Goal: Information Seeking & Learning: Learn about a topic

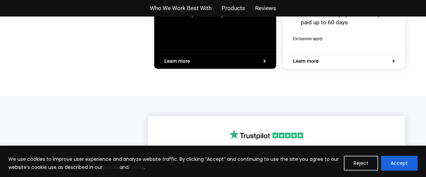
scroll to position [1445, 0]
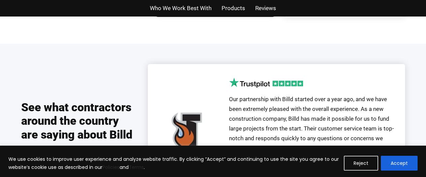
click at [331, 96] on span "Our partnership with Billd started over a year ago, and we have been extremely …" at bounding box center [311, 133] width 165 height 75
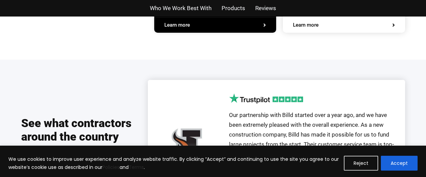
click at [307, 87] on div "See what contractors around the country are saying about Billd Get Started Our …" at bounding box center [213, 158] width 384 height 196
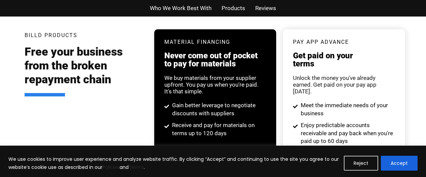
click at [184, 9] on span "Who We Work Best With" at bounding box center [181, 8] width 62 height 10
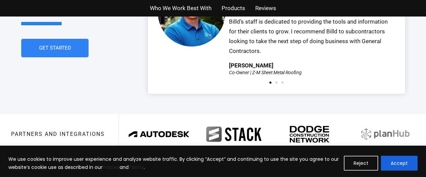
scroll to position [1634, 0]
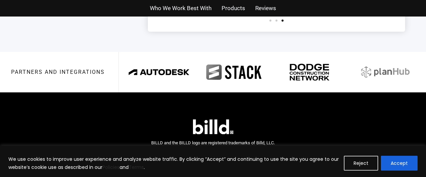
click at [256, 6] on span "Reviews" at bounding box center [265, 8] width 21 height 10
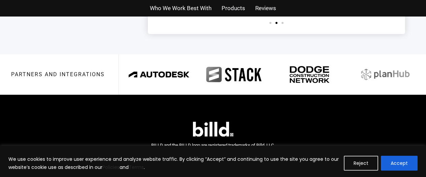
scroll to position [1634, 0]
